Goal: Information Seeking & Learning: Learn about a topic

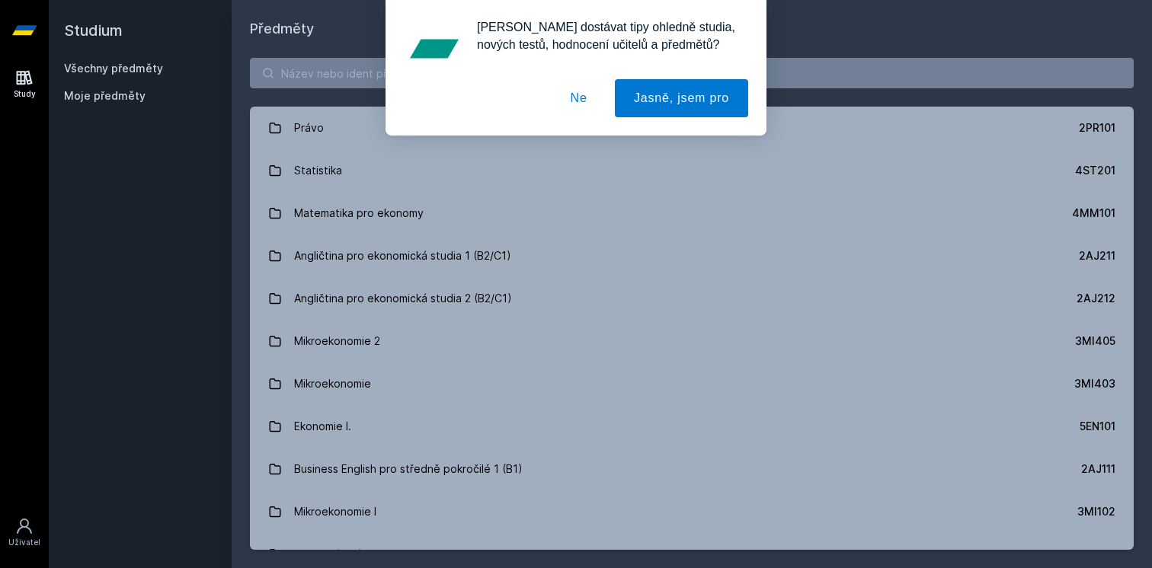
click at [580, 94] on button "Ne" at bounding box center [579, 98] width 55 height 38
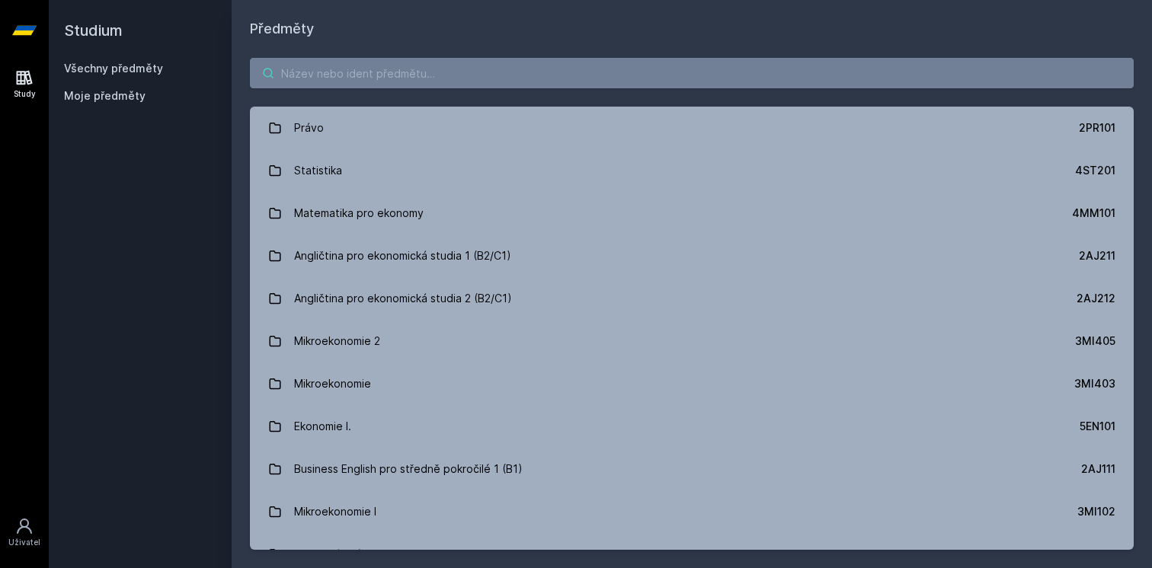
click at [670, 88] on input "search" at bounding box center [692, 73] width 884 height 30
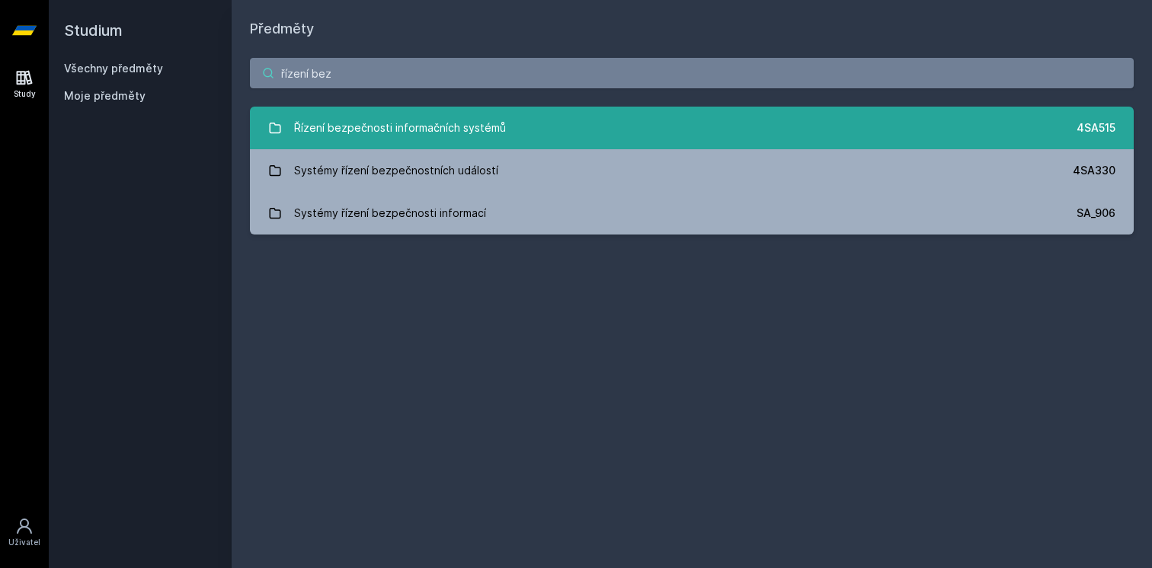
type input "řízení bez"
click at [576, 137] on link "Řízení bezpečnosti informačních systémů 4SA515" at bounding box center [692, 128] width 884 height 43
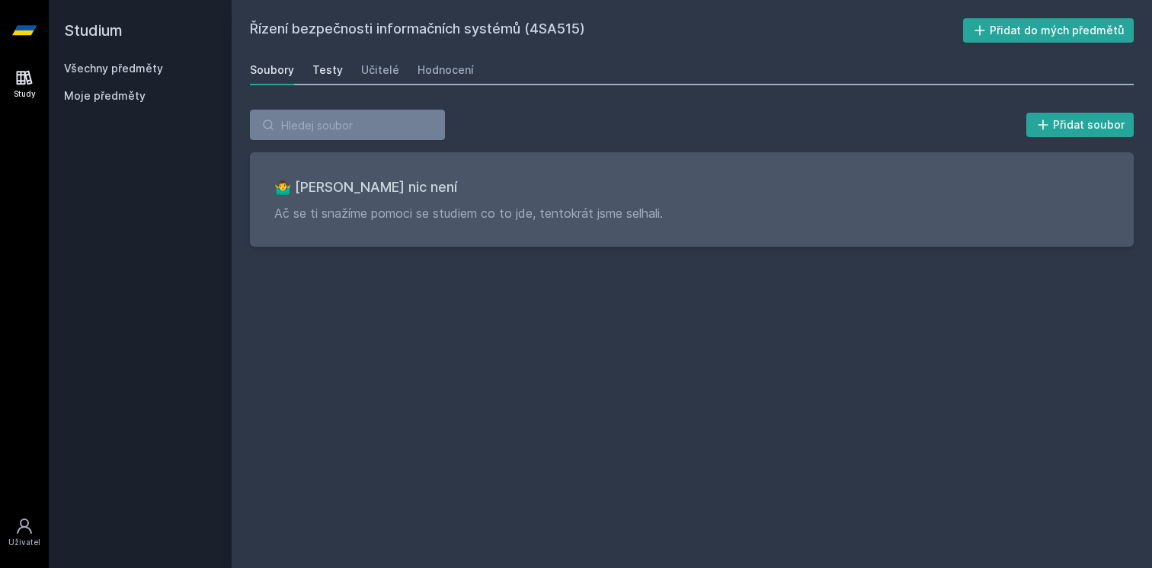
click at [316, 69] on div "Testy" at bounding box center [327, 69] width 30 height 15
click at [366, 70] on div "Učitelé" at bounding box center [380, 69] width 38 height 15
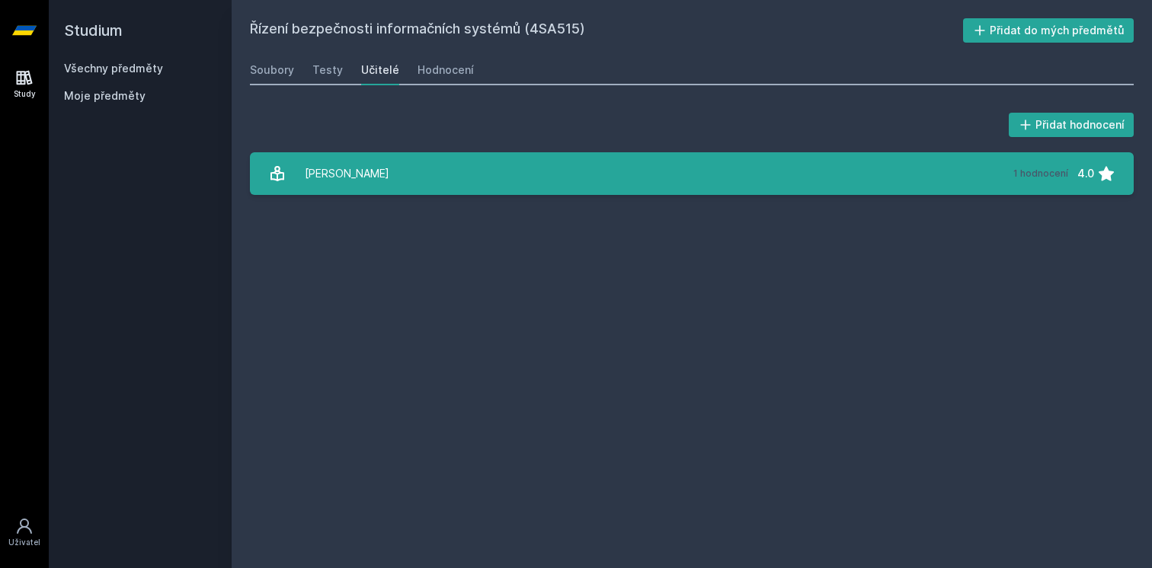
click at [447, 174] on link "[PERSON_NAME] 1 hodnocení 4.0" at bounding box center [692, 173] width 884 height 43
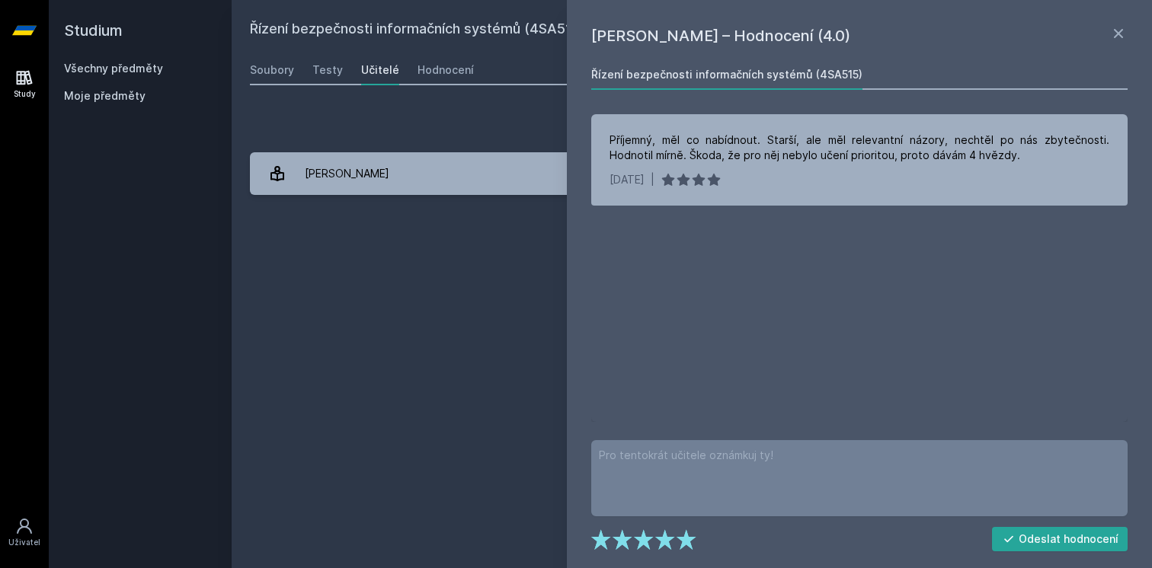
click at [516, 241] on div "Řízení bezpečnosti informačních systémů (4SA515) Přidat do mých předmětů [GEOGR…" at bounding box center [692, 284] width 884 height 532
